Goal: Find specific page/section: Find specific page/section

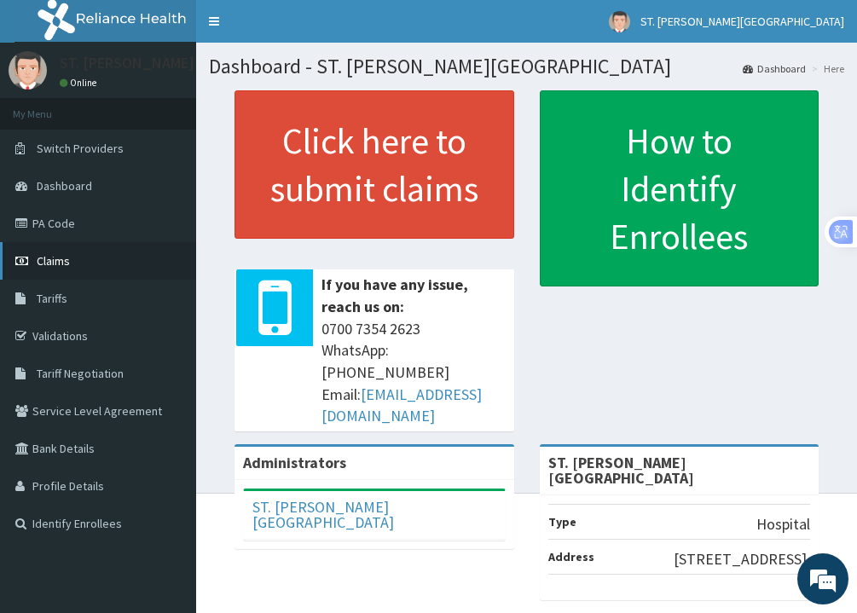
click at [45, 270] on link "Claims" at bounding box center [98, 261] width 196 height 38
